Goal: Task Accomplishment & Management: Complete application form

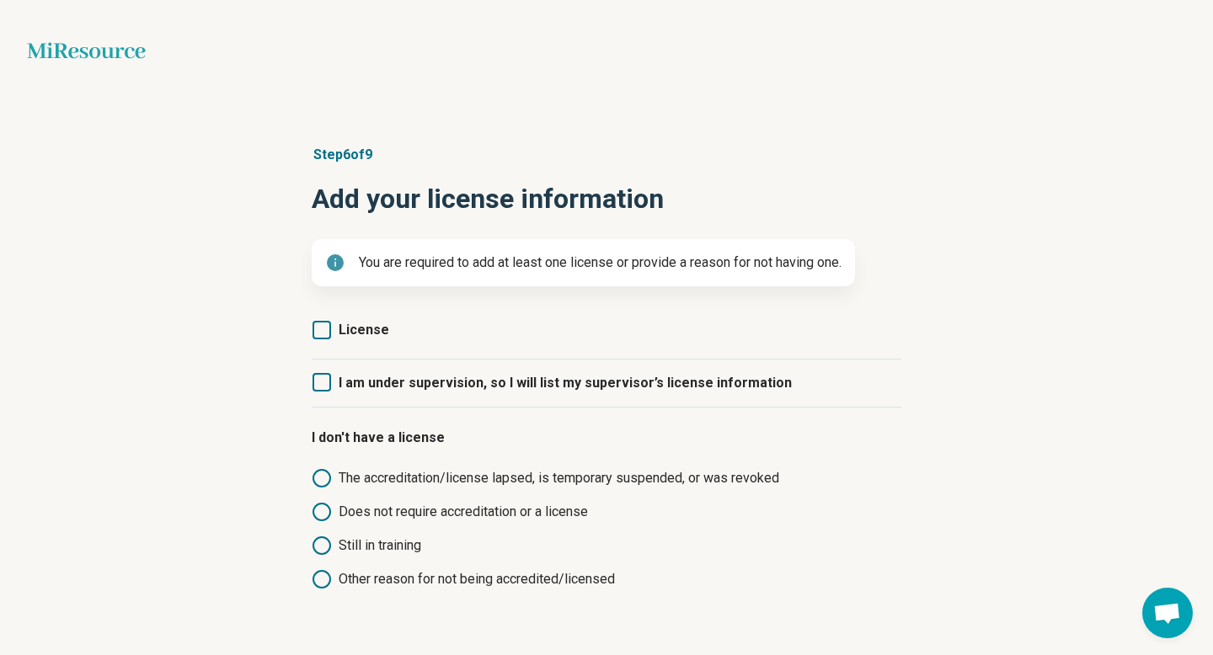
click at [319, 334] on icon at bounding box center [322, 330] width 19 height 19
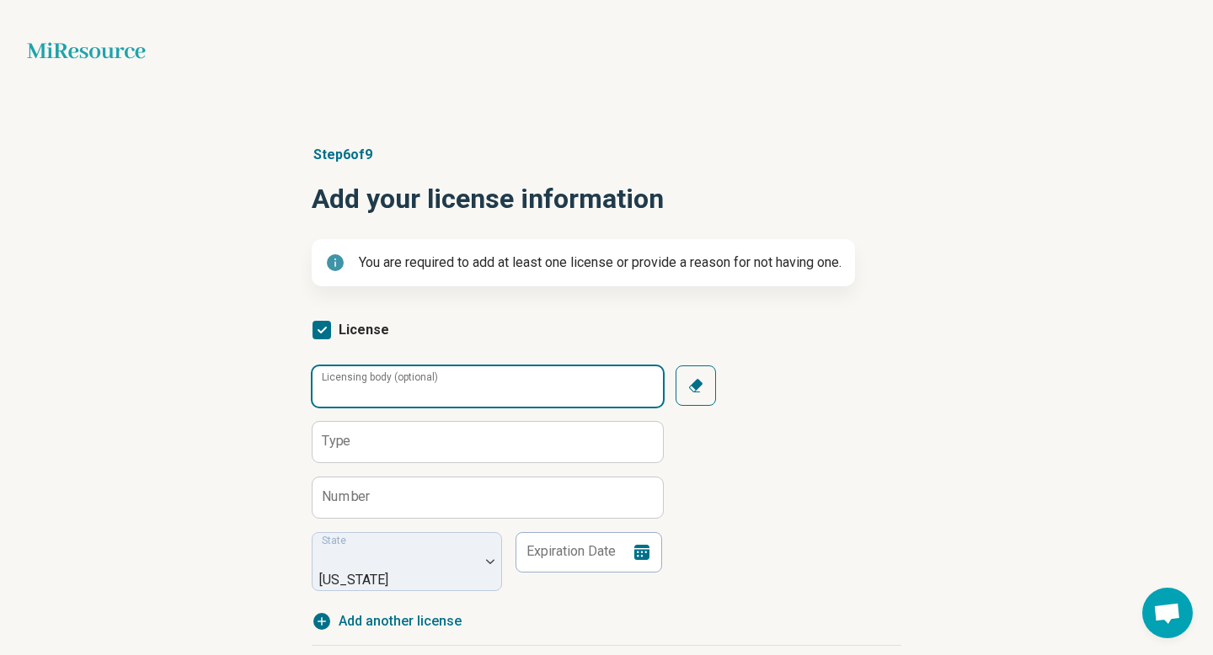
click at [379, 399] on input "Licensing body (optional)" at bounding box center [488, 386] width 350 height 40
type input "*"
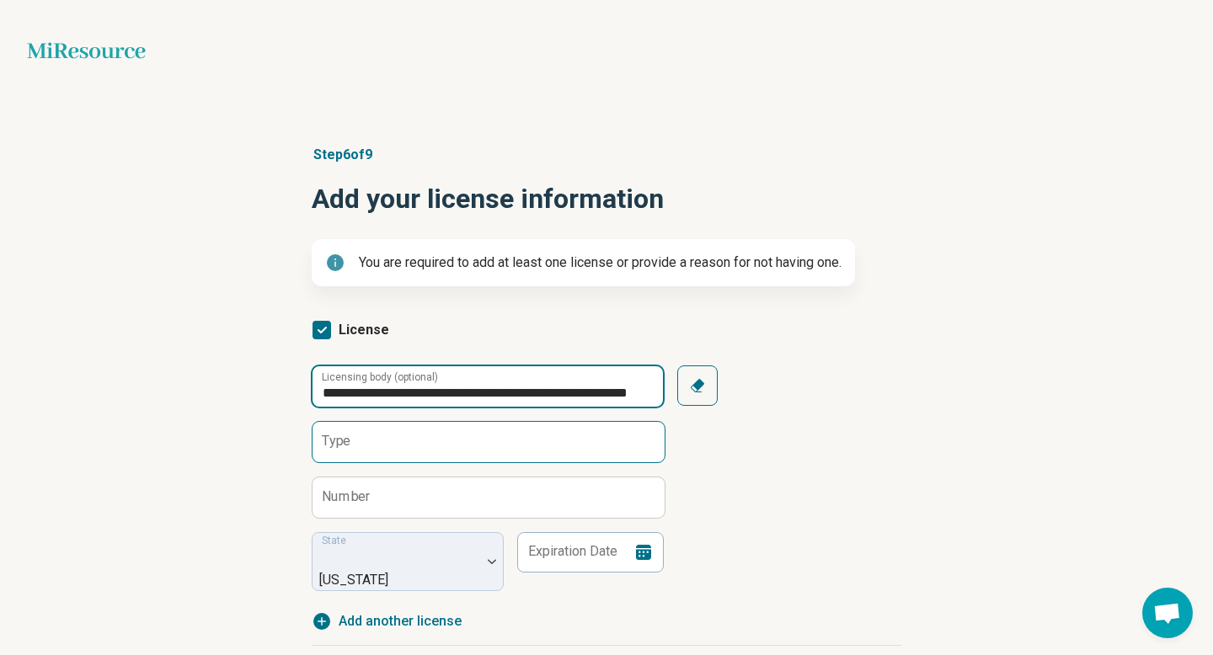
type input "**********"
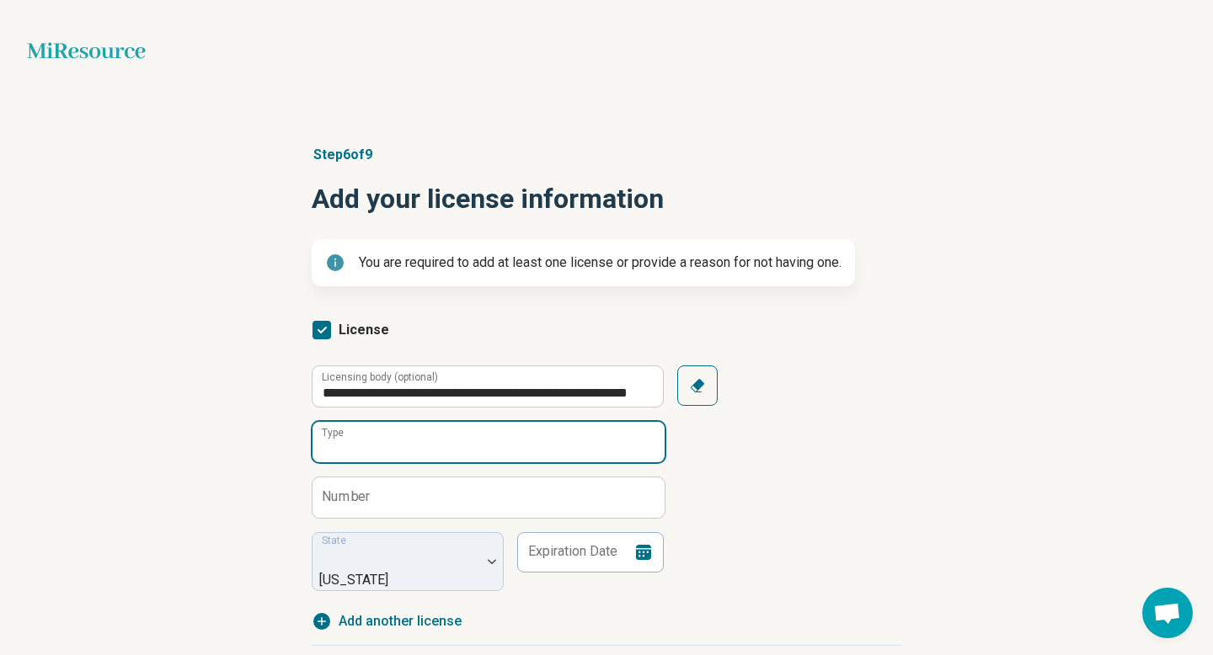
click at [388, 449] on input "Type" at bounding box center [489, 442] width 352 height 40
type input "**********"
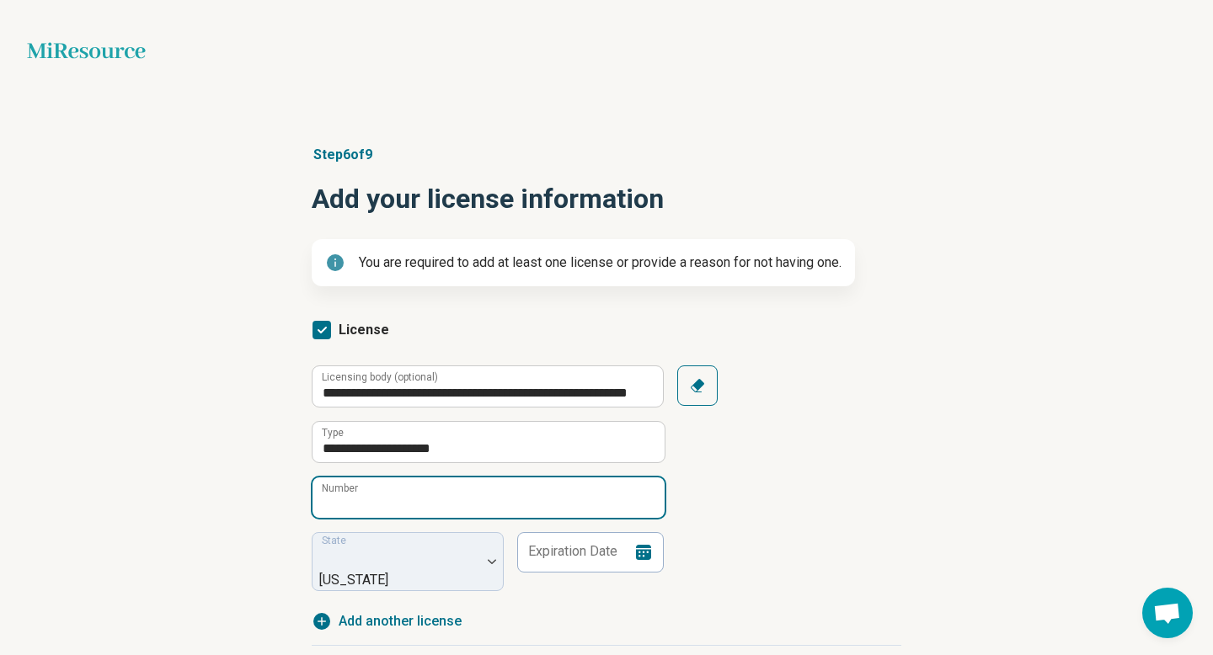
click at [408, 506] on input "Number" at bounding box center [489, 498] width 352 height 40
type input "**********"
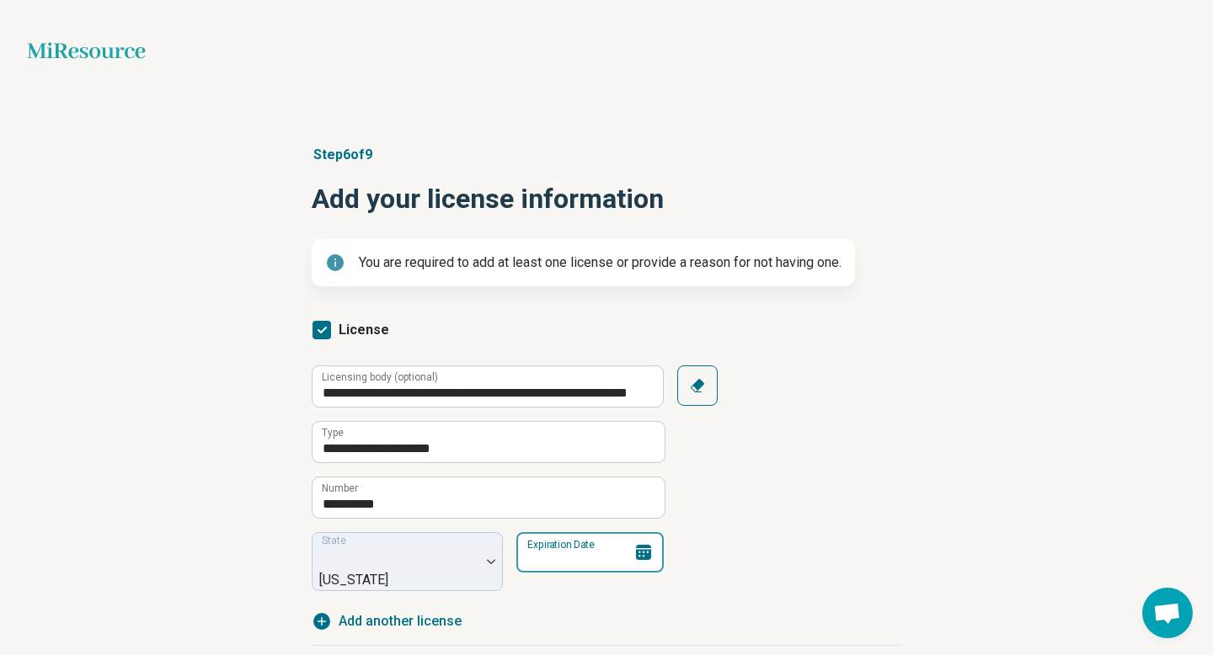
click at [570, 558] on input "Expiration Date" at bounding box center [589, 552] width 147 height 40
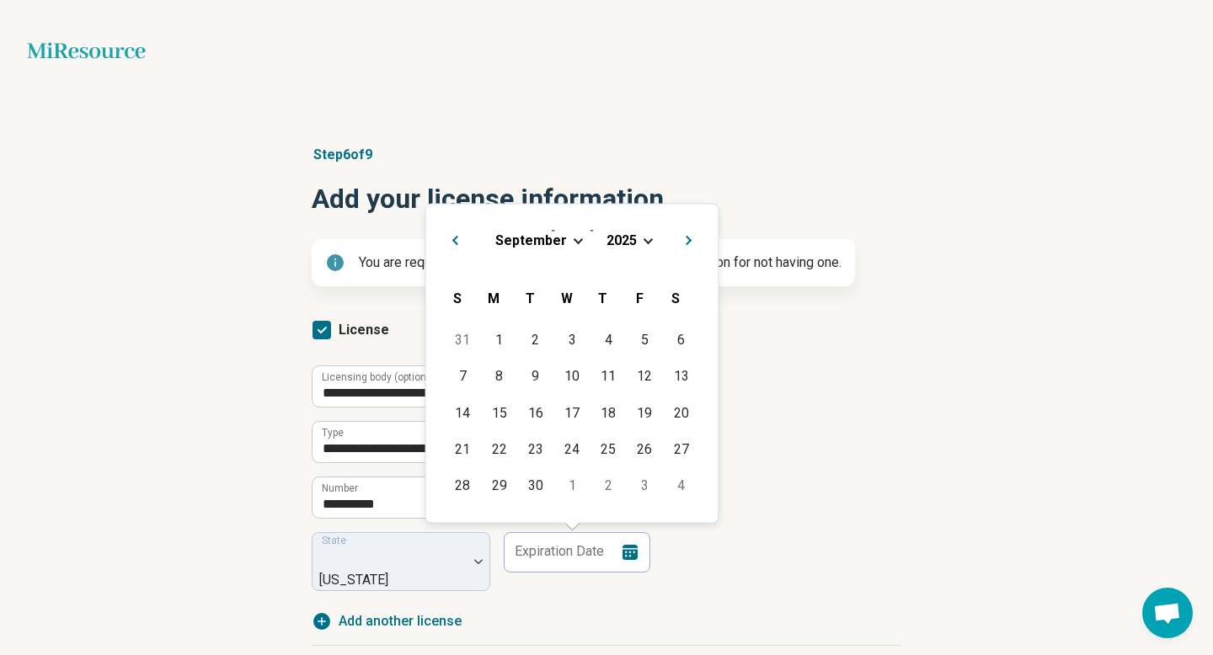
click at [644, 238] on span "Choose Date" at bounding box center [648, 238] width 9 height 9
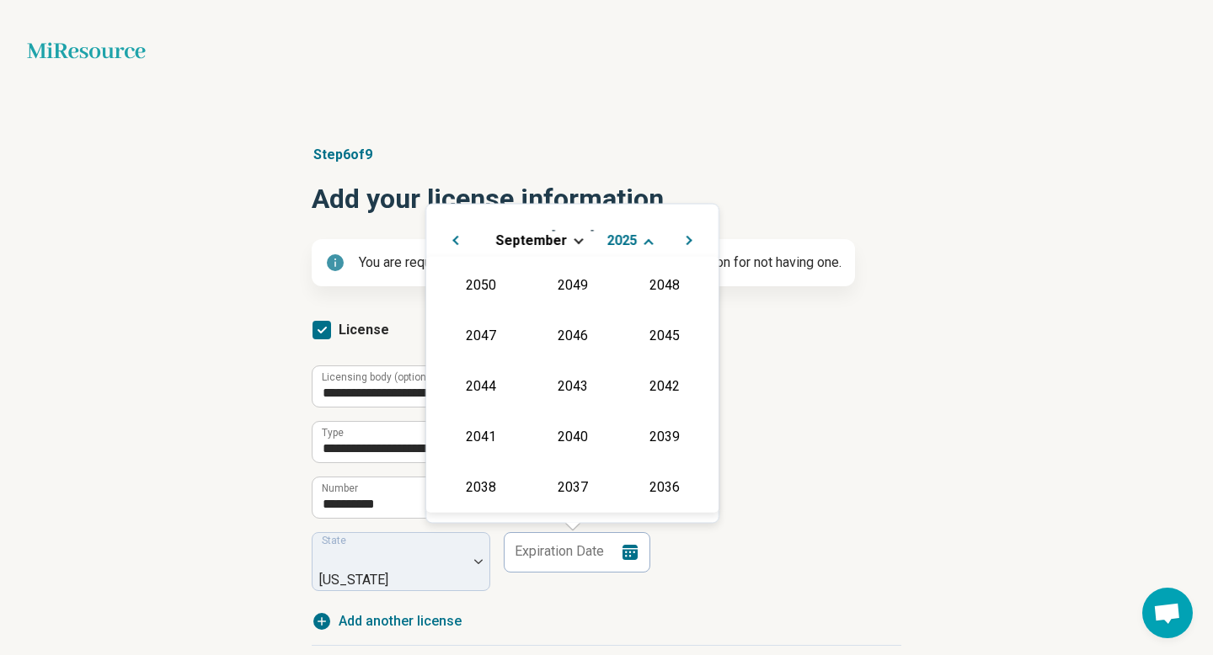
scroll to position [305, 0]
click at [495, 382] on div "2026" at bounding box center [481, 384] width 82 height 30
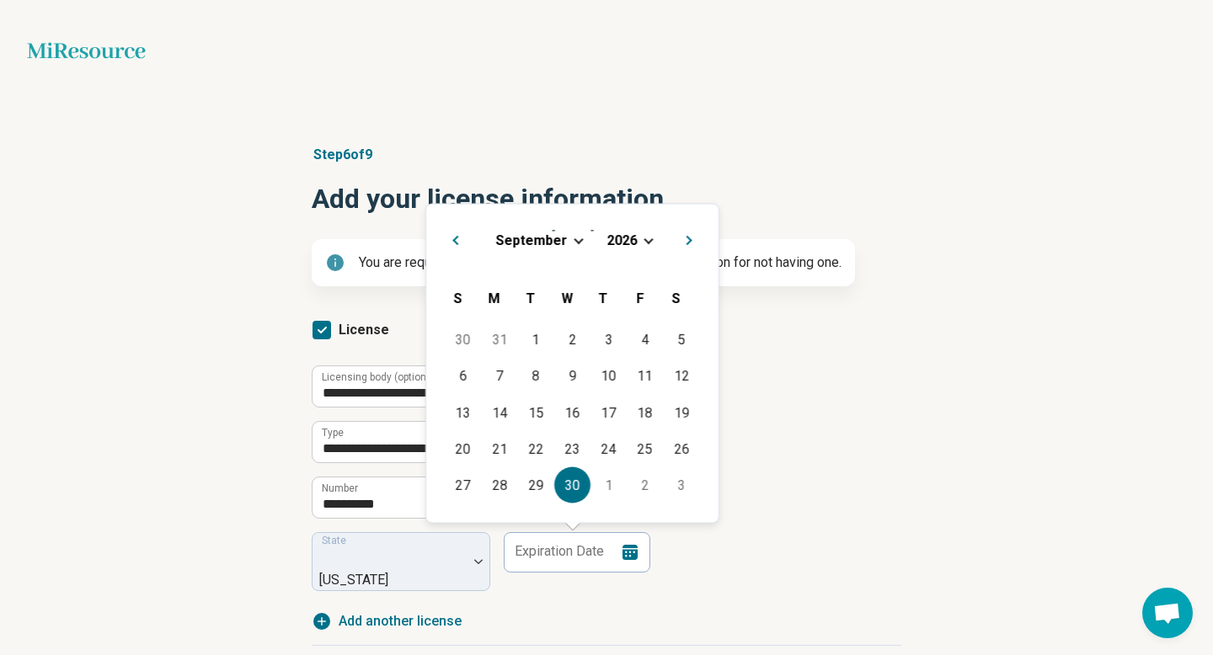
click at [574, 484] on div "30" at bounding box center [572, 486] width 36 height 36
type input "**********"
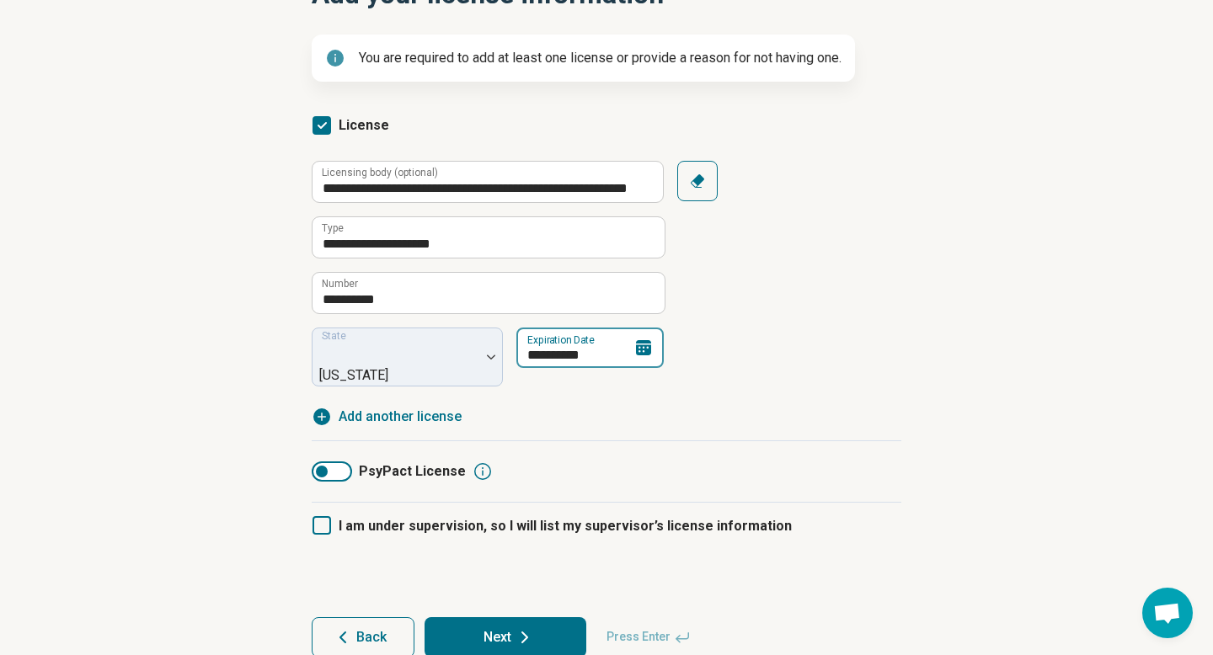
scroll to position [206, 0]
click at [345, 461] on div at bounding box center [332, 471] width 40 height 20
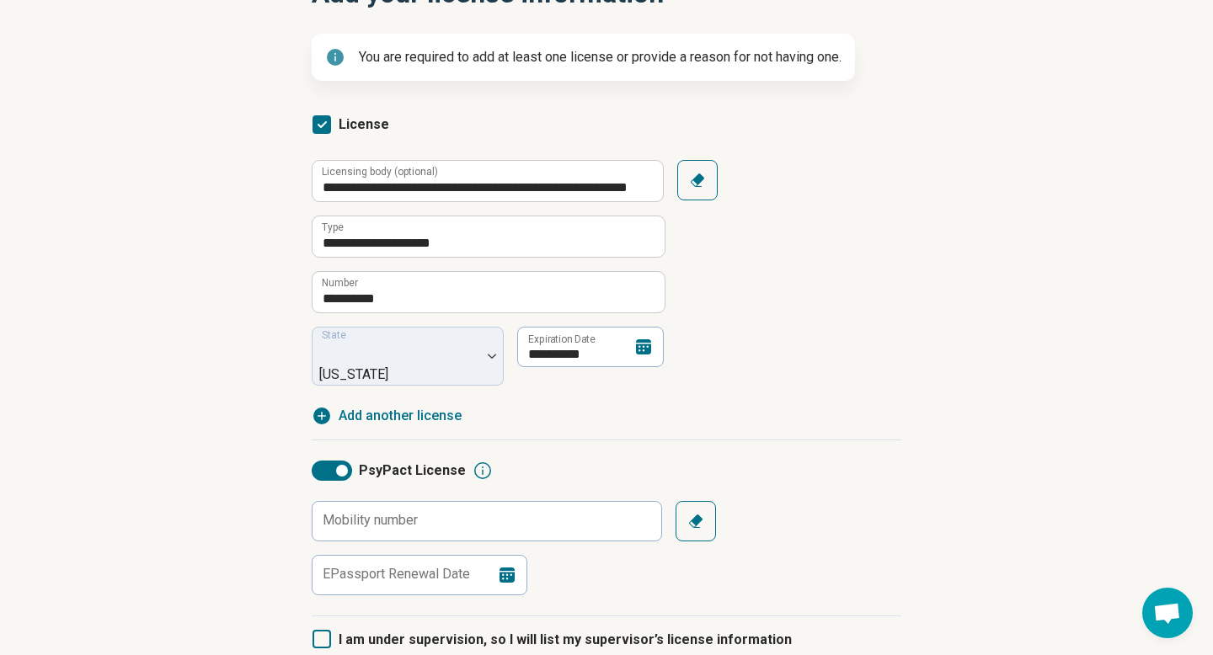
scroll to position [8, 0]
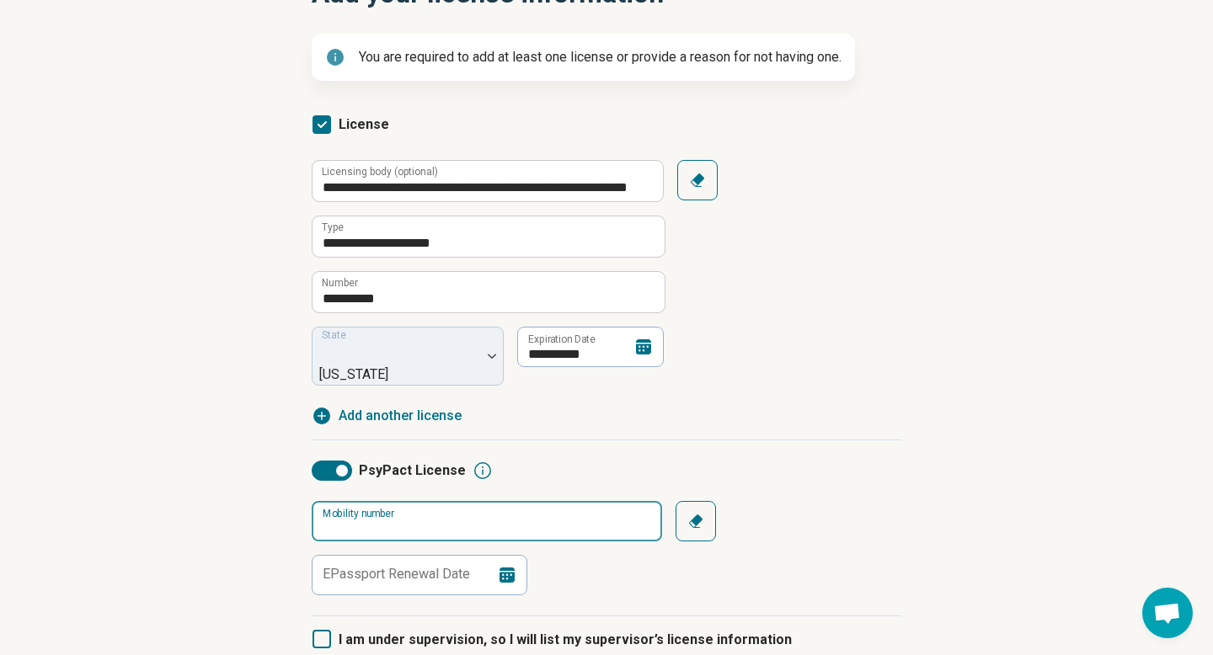
click at [368, 506] on input "Mobility number" at bounding box center [487, 521] width 350 height 40
click at [445, 501] on input "Mobility number" at bounding box center [487, 521] width 350 height 40
type input "*****"
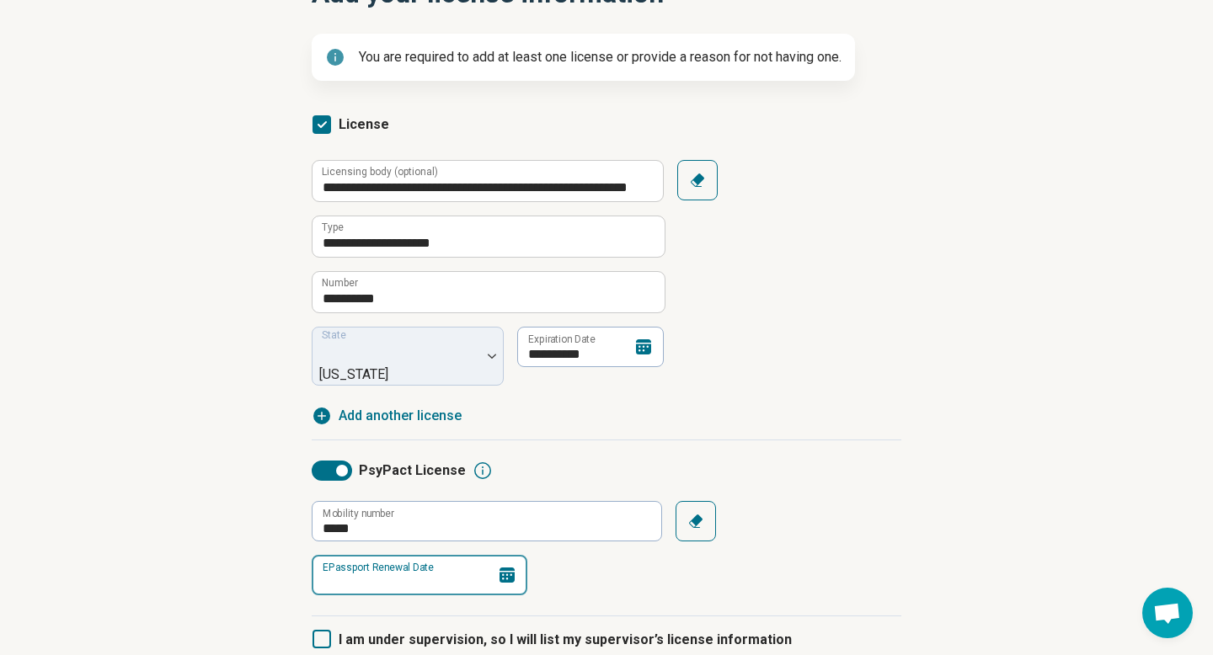
click at [404, 563] on input "EPassport Renewal Date" at bounding box center [420, 575] width 216 height 40
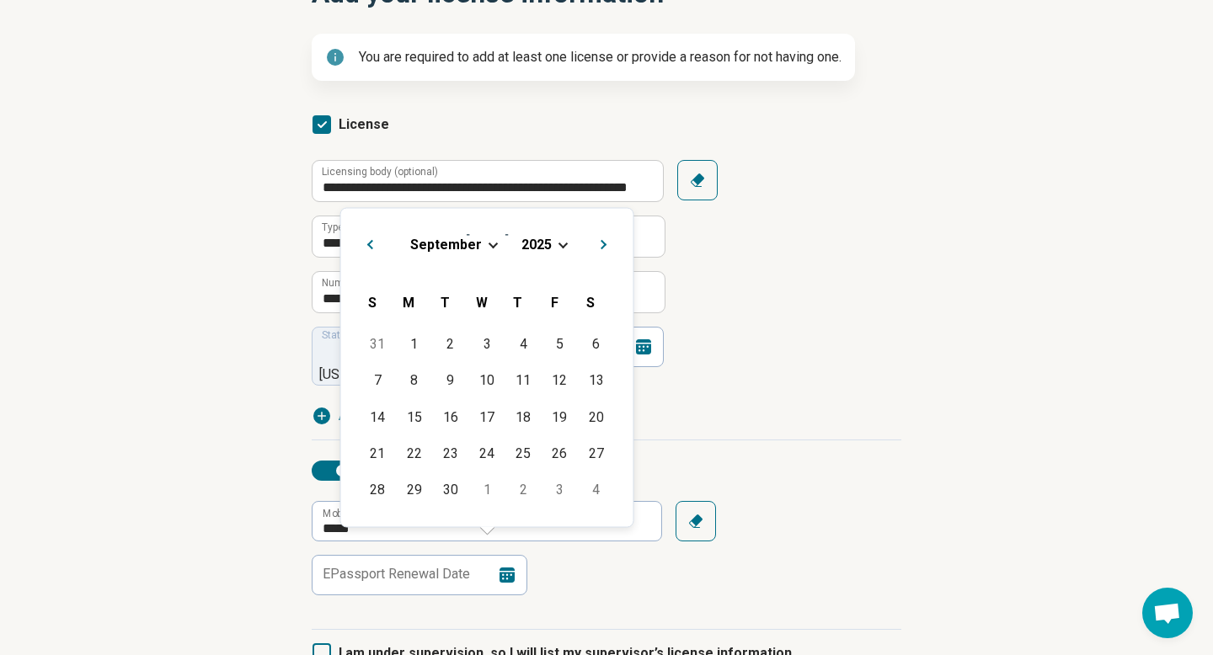
click at [561, 243] on span "Choose Date" at bounding box center [563, 242] width 9 height 9
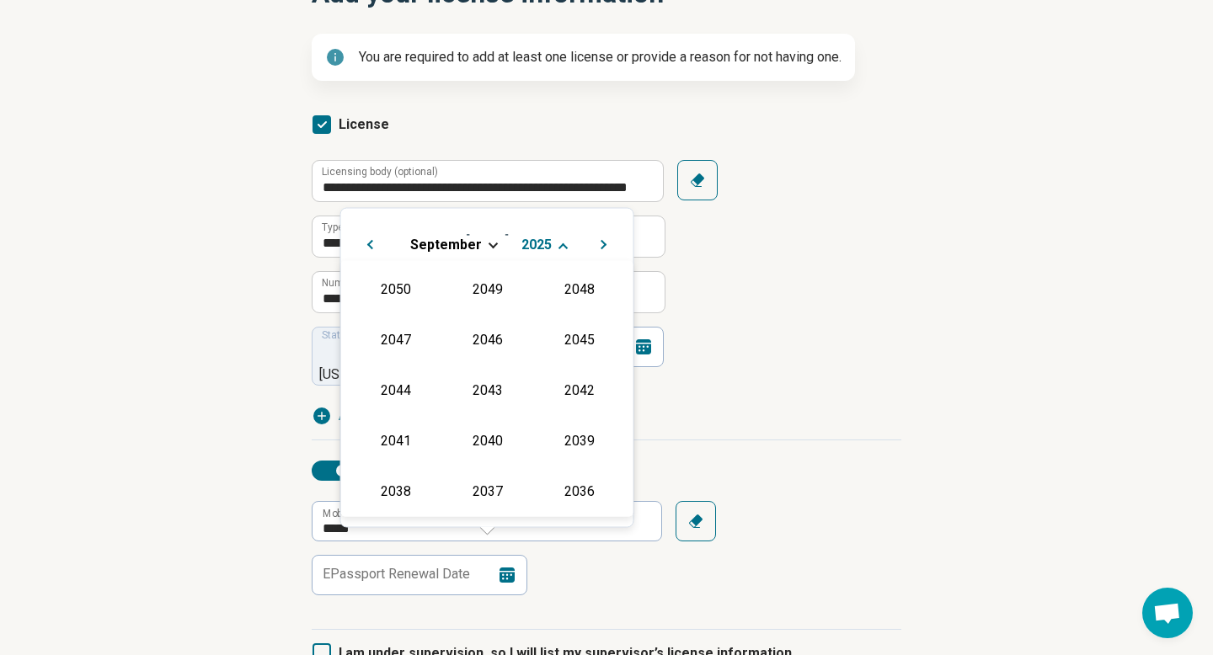
scroll to position [305, 0]
click at [409, 385] on div "2026" at bounding box center [396, 388] width 82 height 30
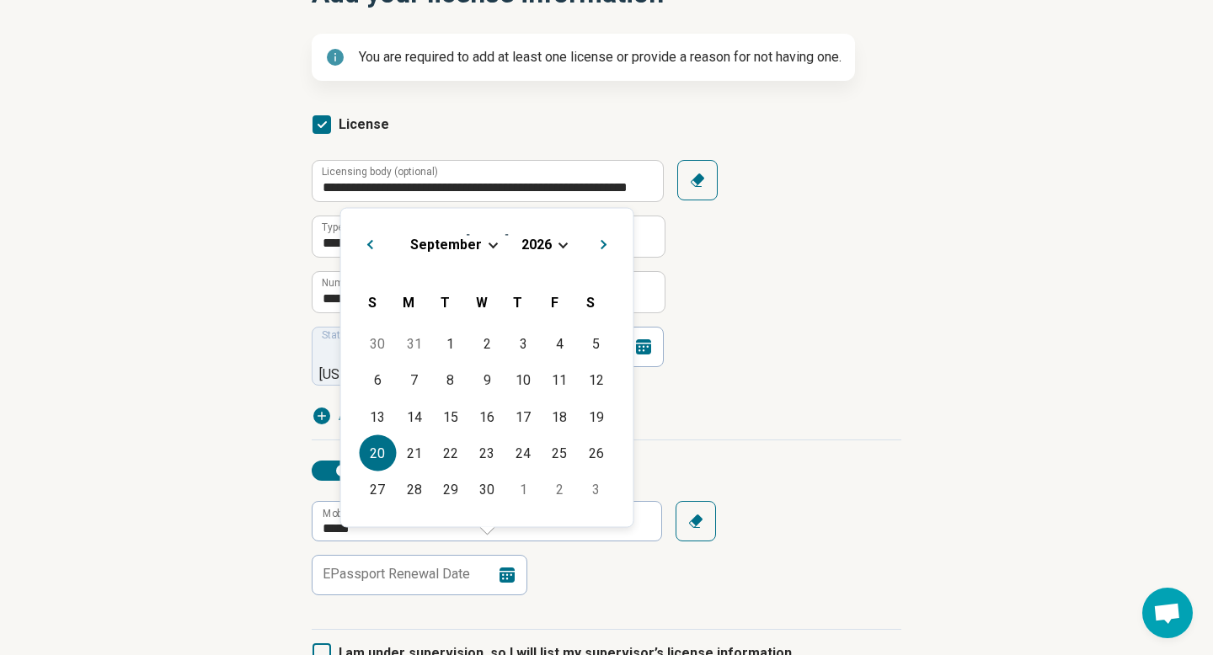
click at [381, 445] on div "20" at bounding box center [378, 453] width 36 height 36
type input "**********"
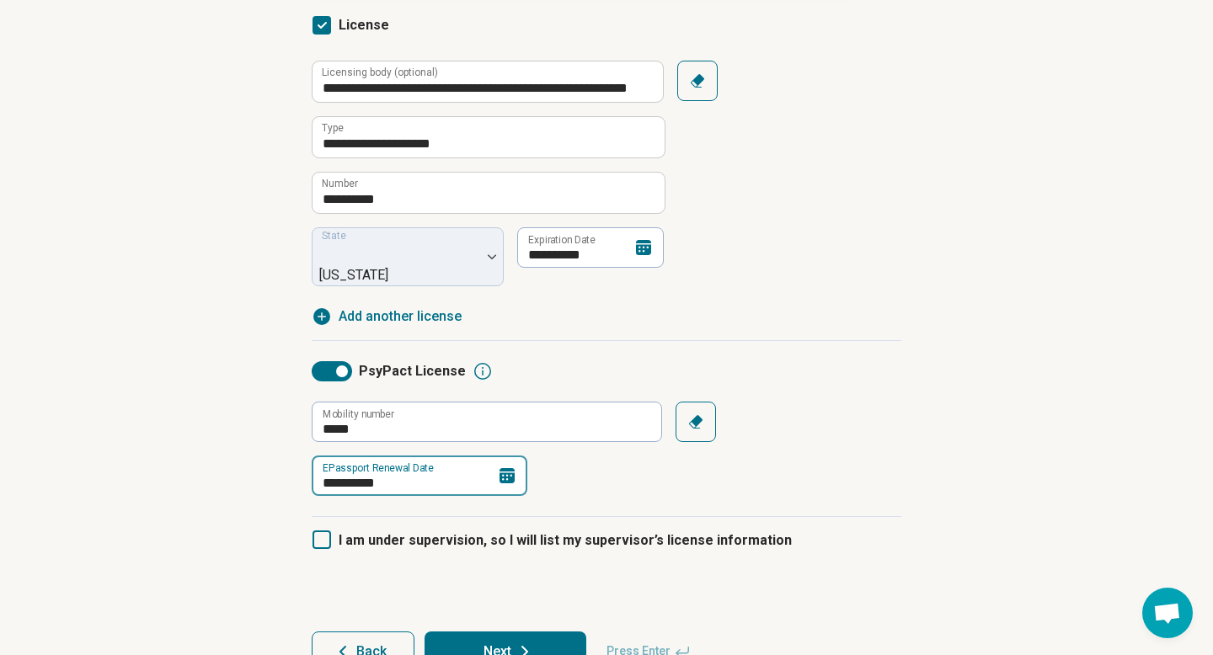
scroll to position [336, 0]
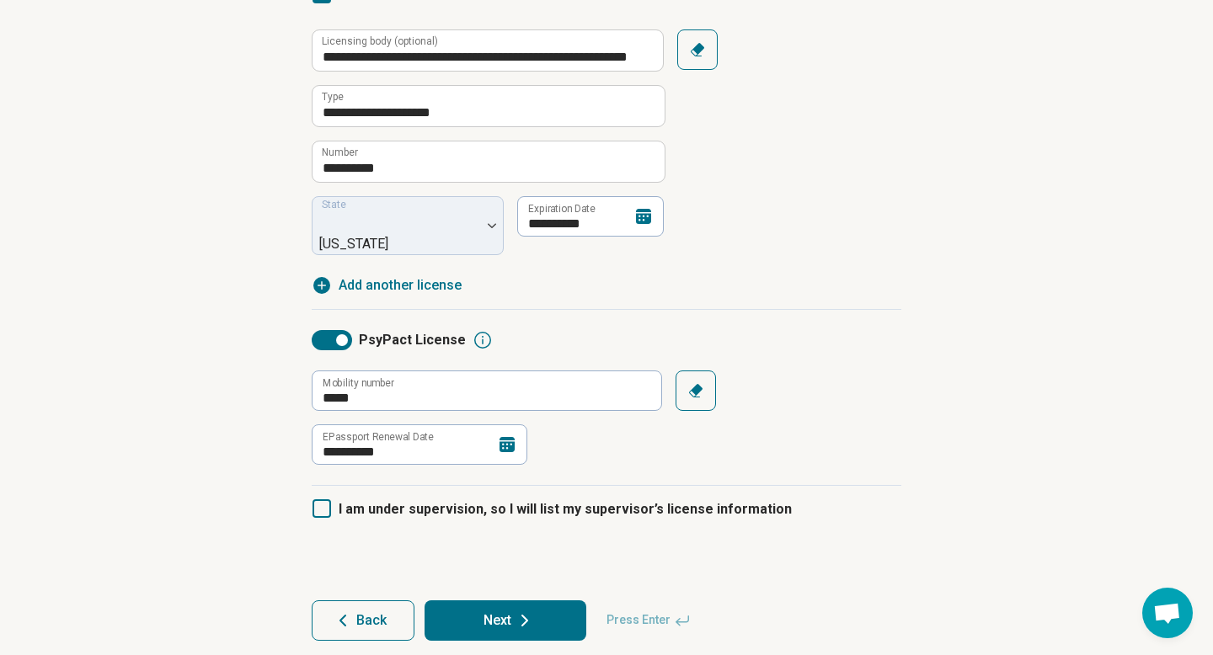
click at [529, 611] on icon at bounding box center [525, 621] width 20 height 20
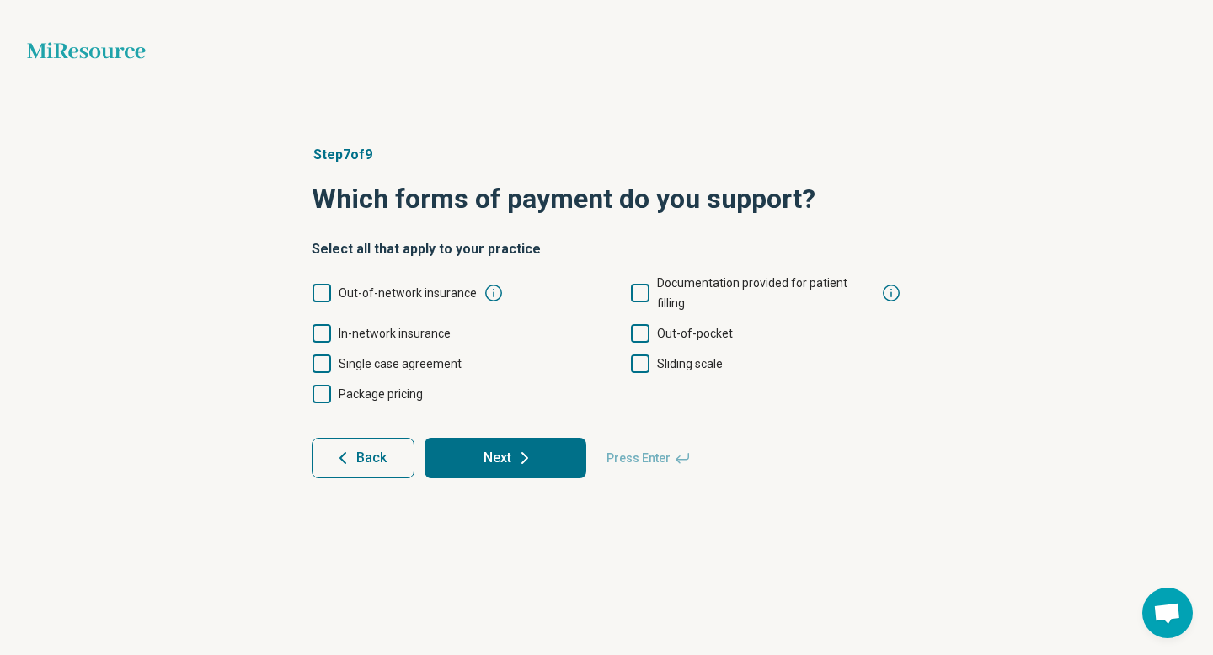
click at [324, 284] on icon at bounding box center [322, 293] width 19 height 19
click at [324, 324] on icon at bounding box center [322, 333] width 19 height 19
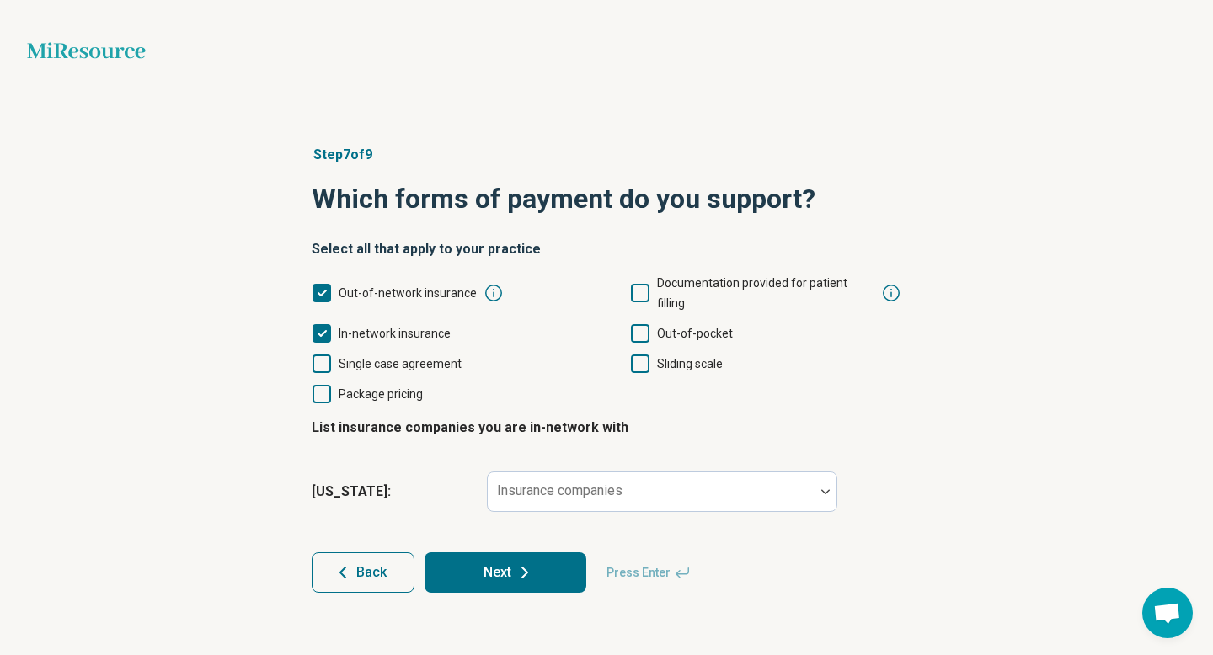
click at [638, 324] on icon at bounding box center [640, 333] width 19 height 19
click at [485, 286] on icon at bounding box center [494, 293] width 20 height 20
click at [324, 291] on polyline at bounding box center [322, 293] width 8 height 5
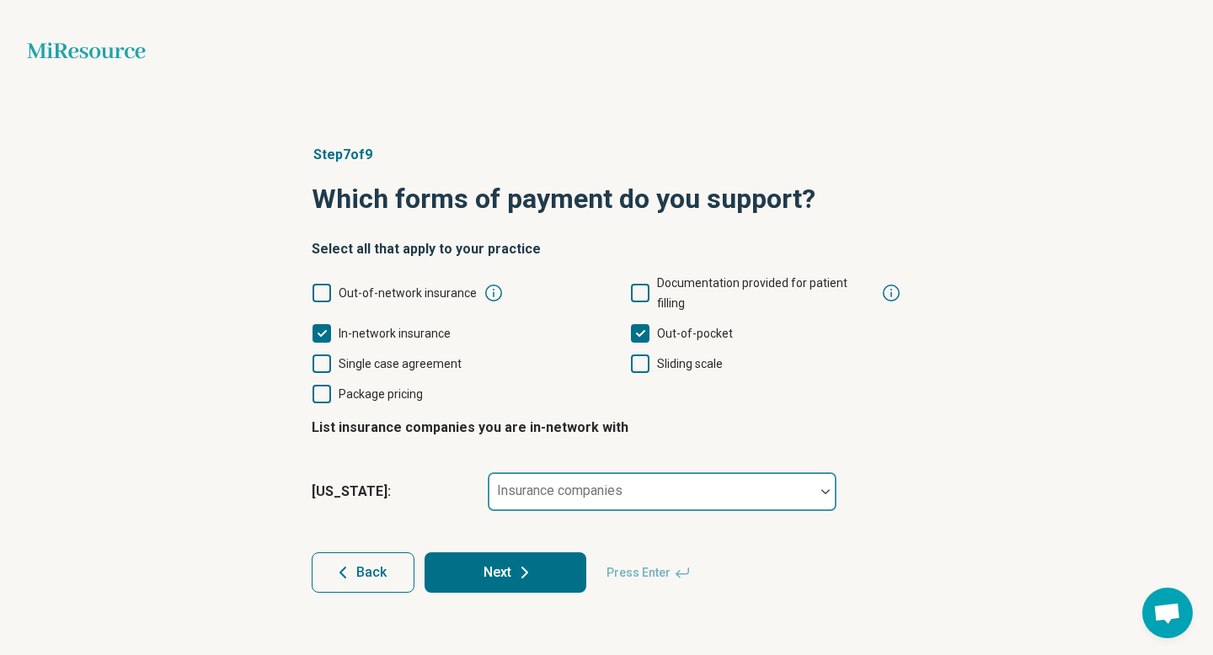
click at [548, 487] on div at bounding box center [651, 499] width 313 height 24
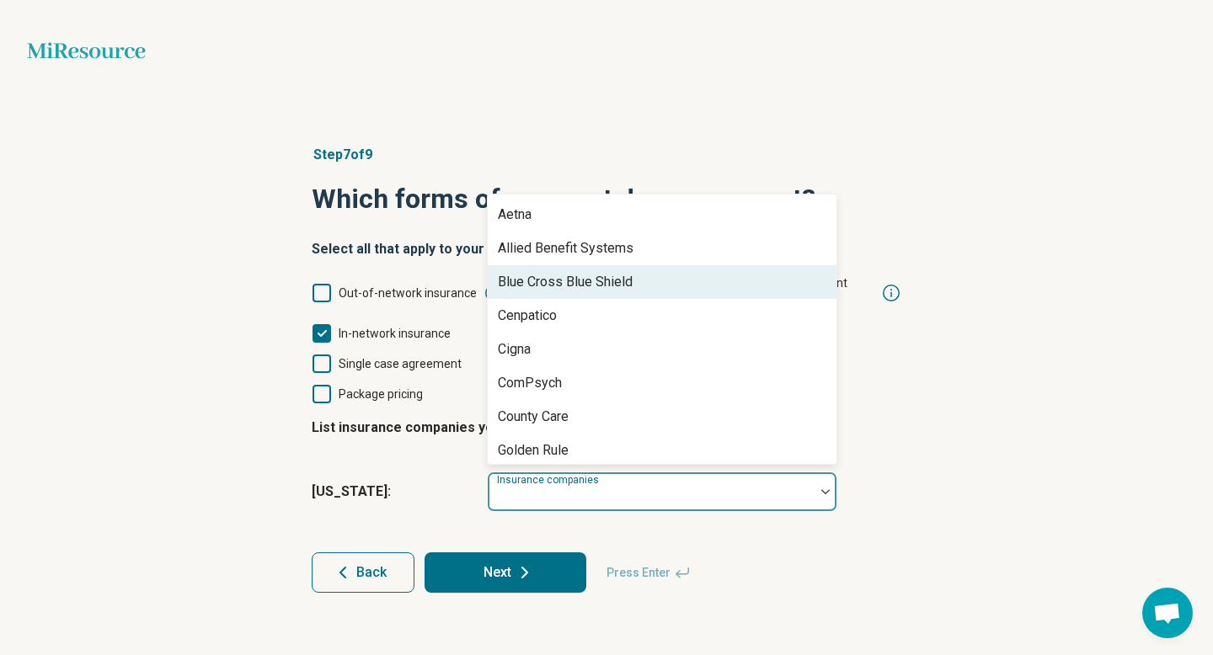
click at [585, 272] on div "Blue Cross Blue Shield" at bounding box center [565, 282] width 135 height 20
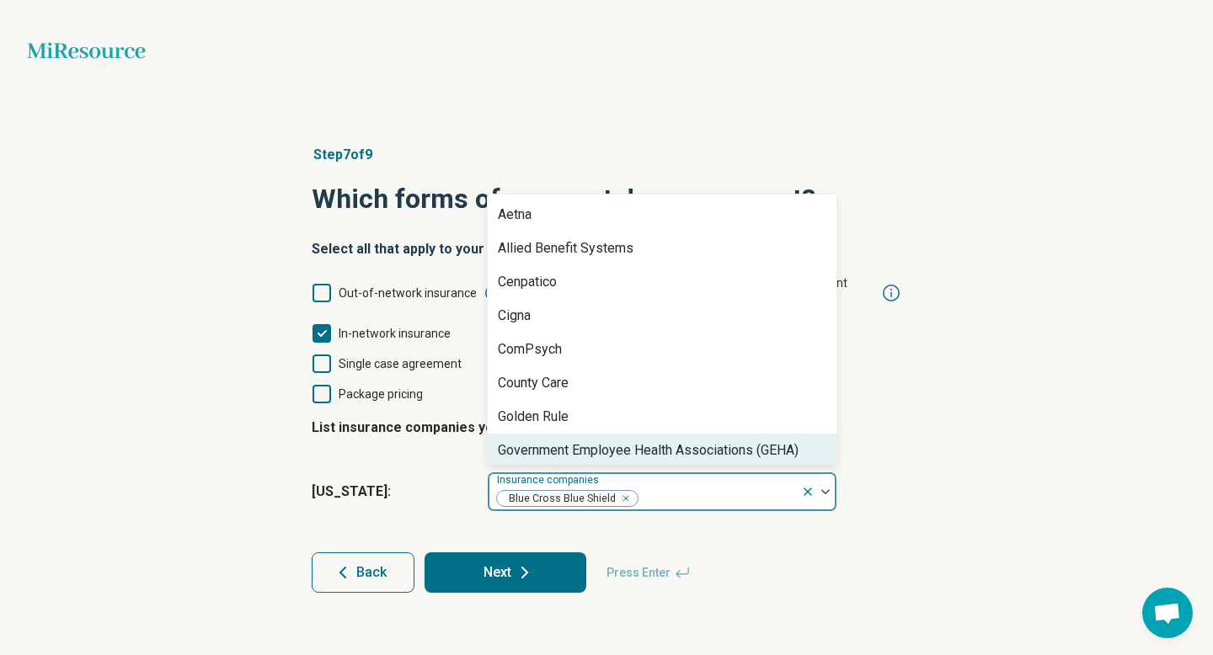
click at [824, 559] on div "Back Next Press Enter" at bounding box center [607, 573] width 590 height 40
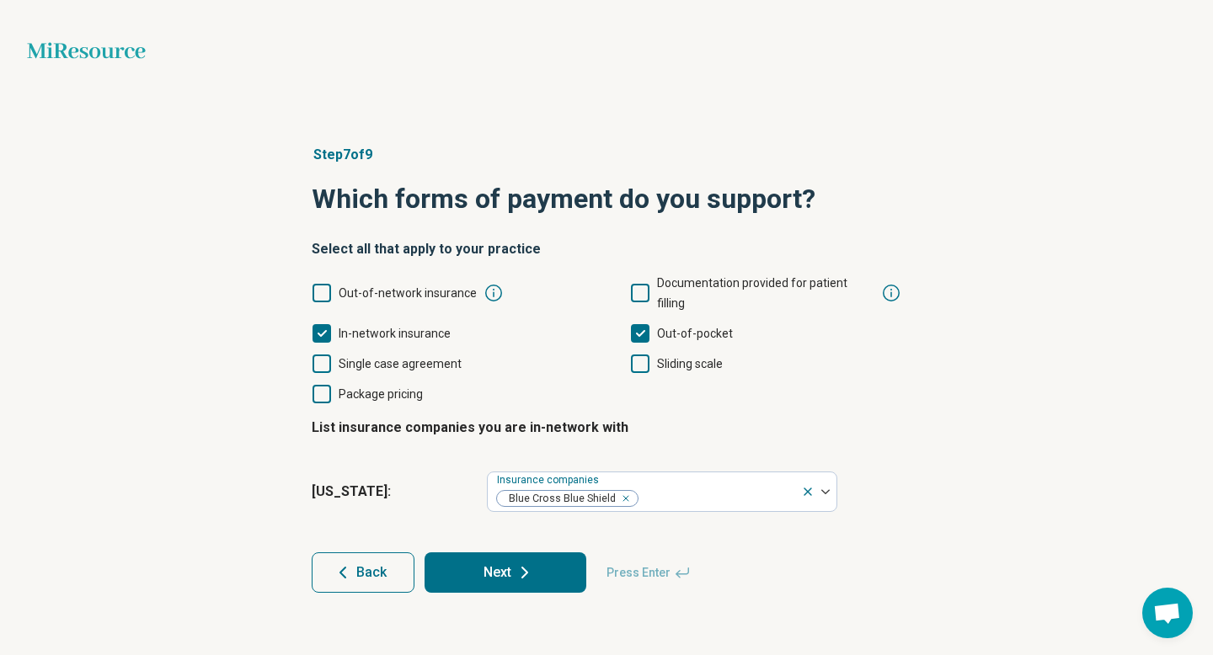
click at [641, 285] on icon at bounding box center [640, 293] width 19 height 19
click at [527, 563] on icon at bounding box center [525, 573] width 20 height 20
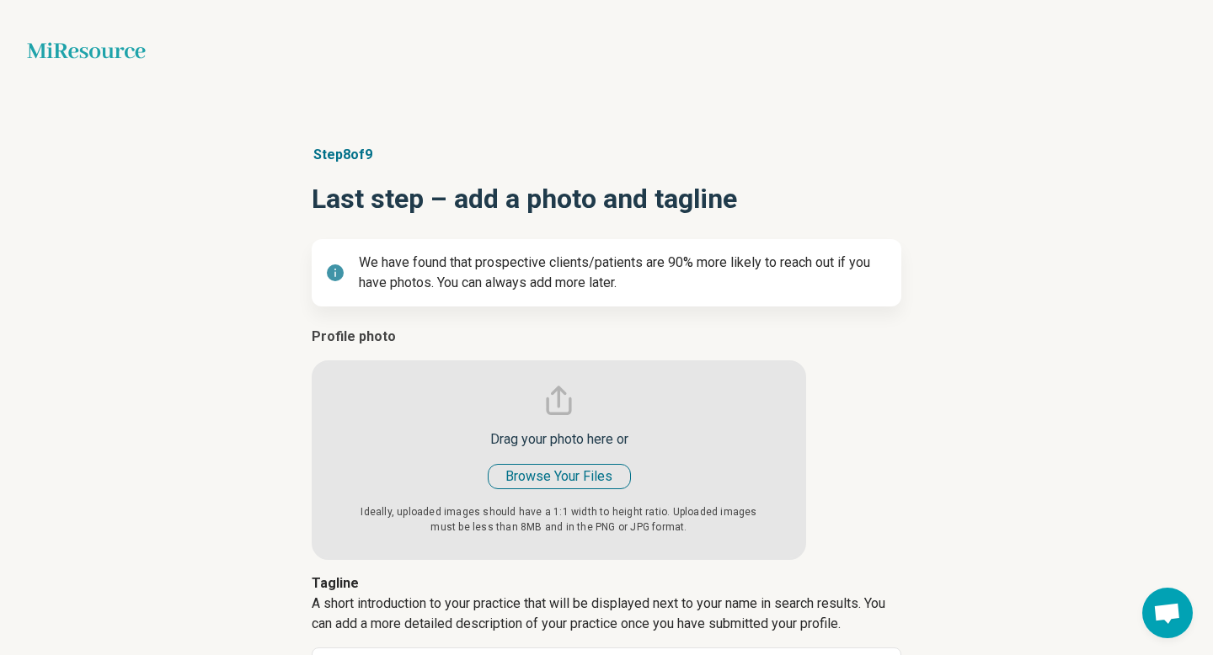
type textarea "*"
click at [545, 479] on input "file" at bounding box center [559, 443] width 495 height 233
type input "**********"
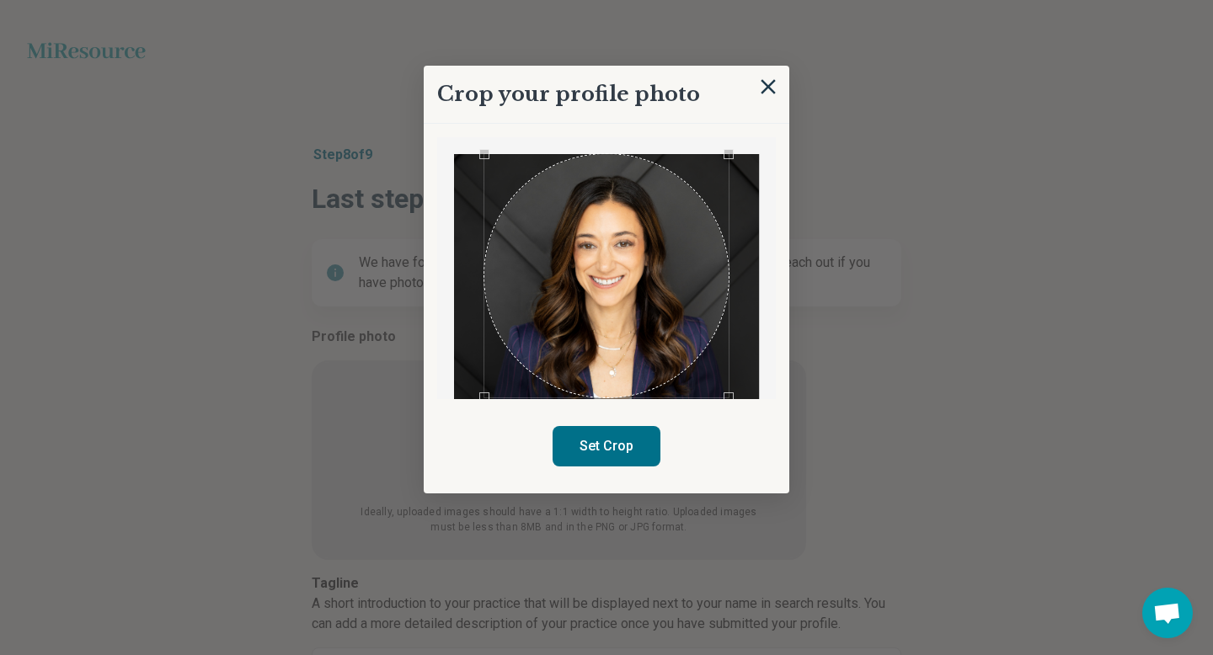
click at [608, 456] on button "Set Crop" at bounding box center [607, 446] width 108 height 40
type textarea "*"
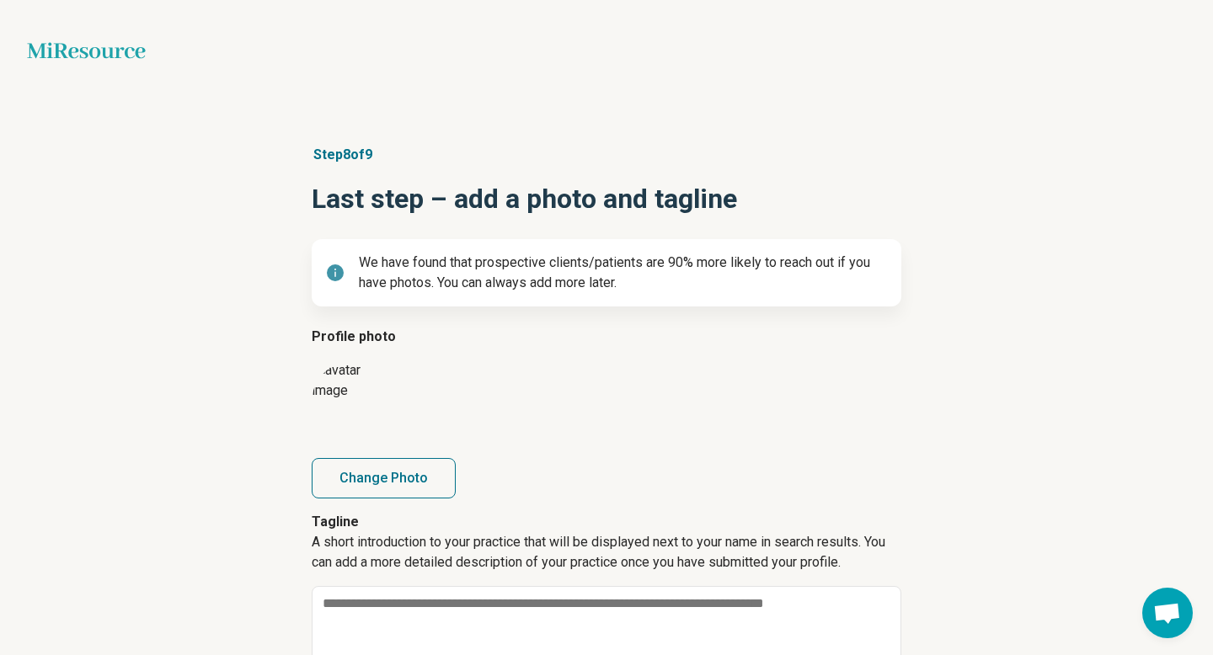
scroll to position [193, 0]
